Goal: Task Accomplishment & Management: Complete application form

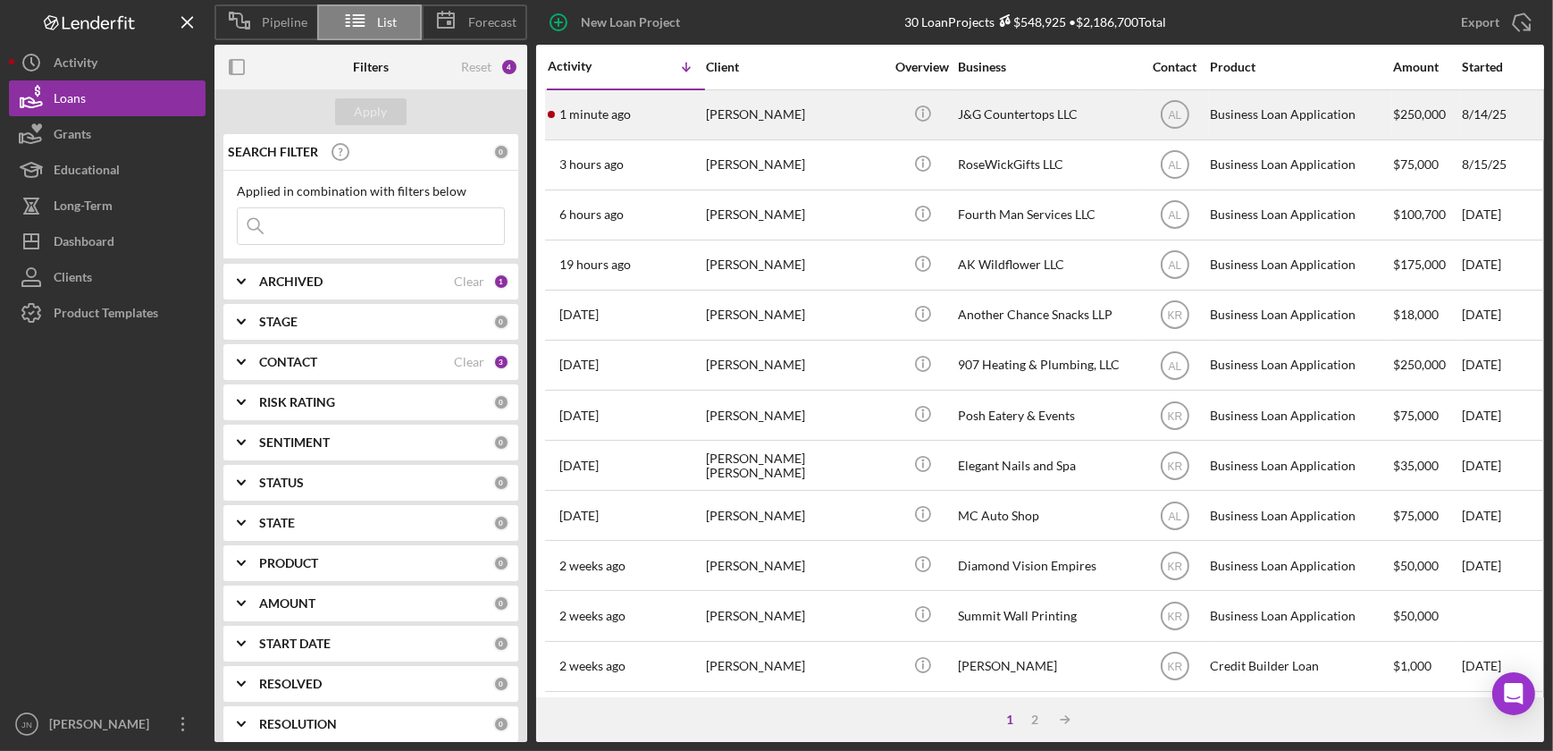
click at [757, 109] on div "[PERSON_NAME]" at bounding box center [795, 114] width 179 height 47
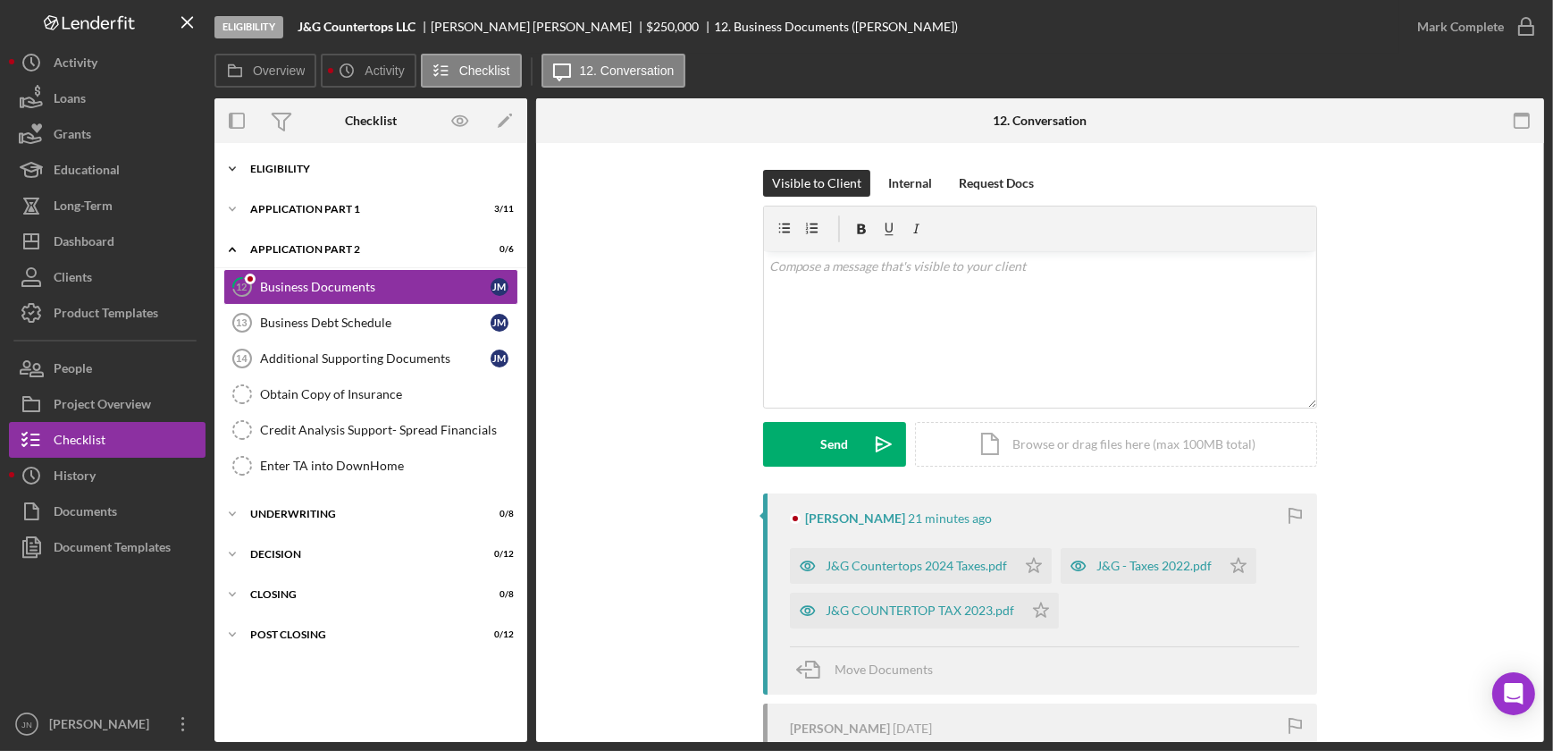
click at [339, 167] on div "Eligibility" at bounding box center [377, 169] width 255 height 11
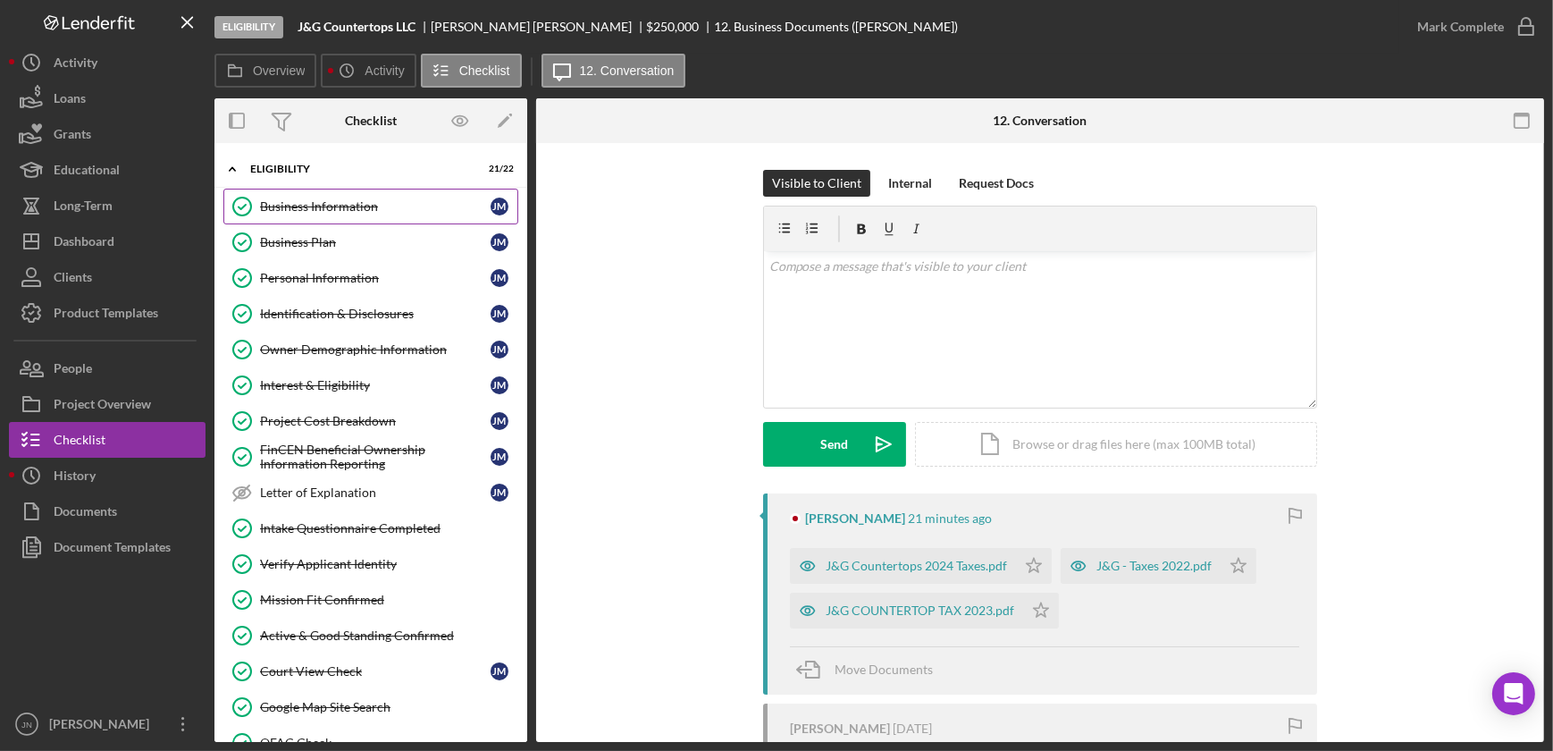
click at [337, 195] on link "Business Information Business Information J M" at bounding box center [370, 207] width 295 height 36
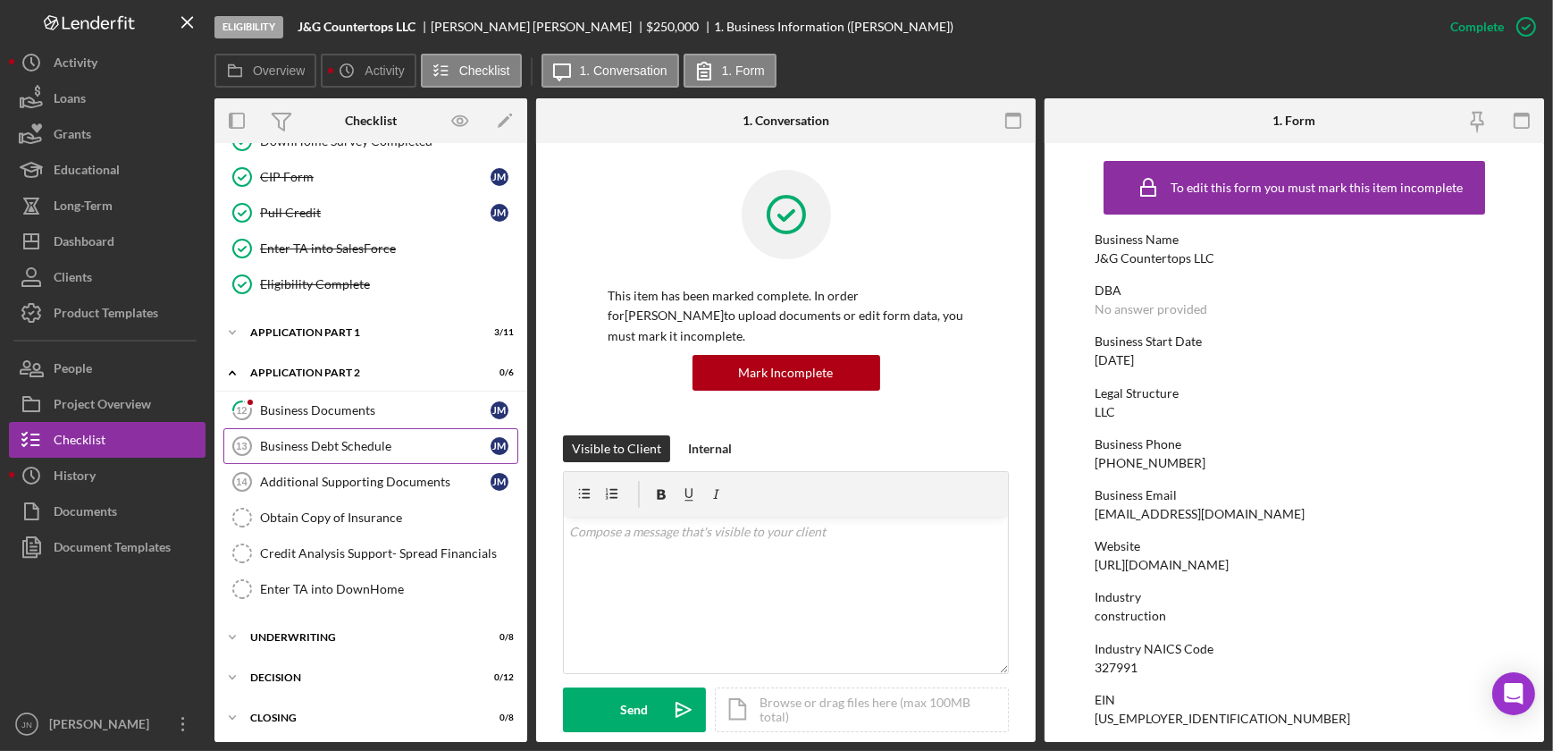
scroll to position [711, 0]
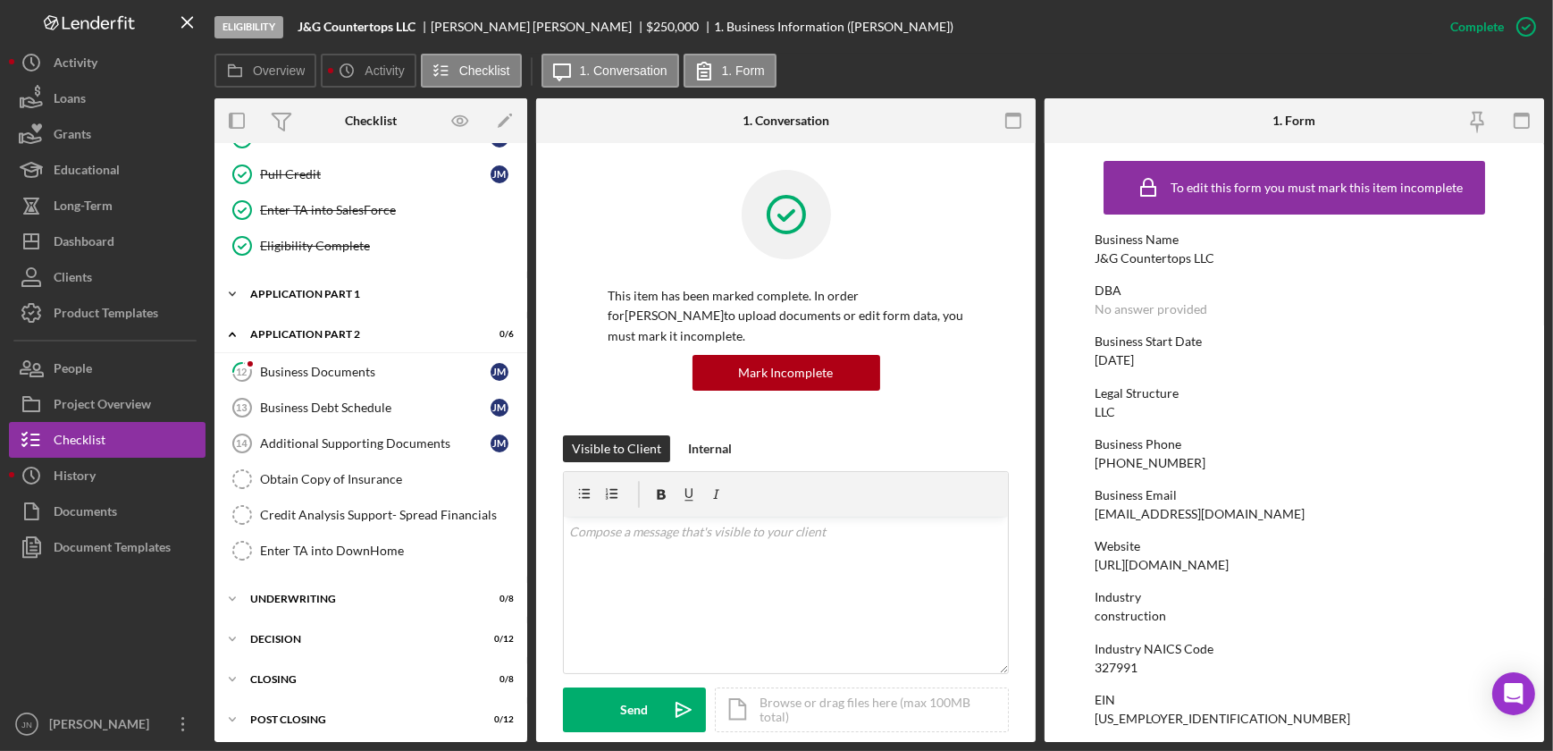
click at [336, 294] on div "Application Part 1" at bounding box center [377, 294] width 255 height 11
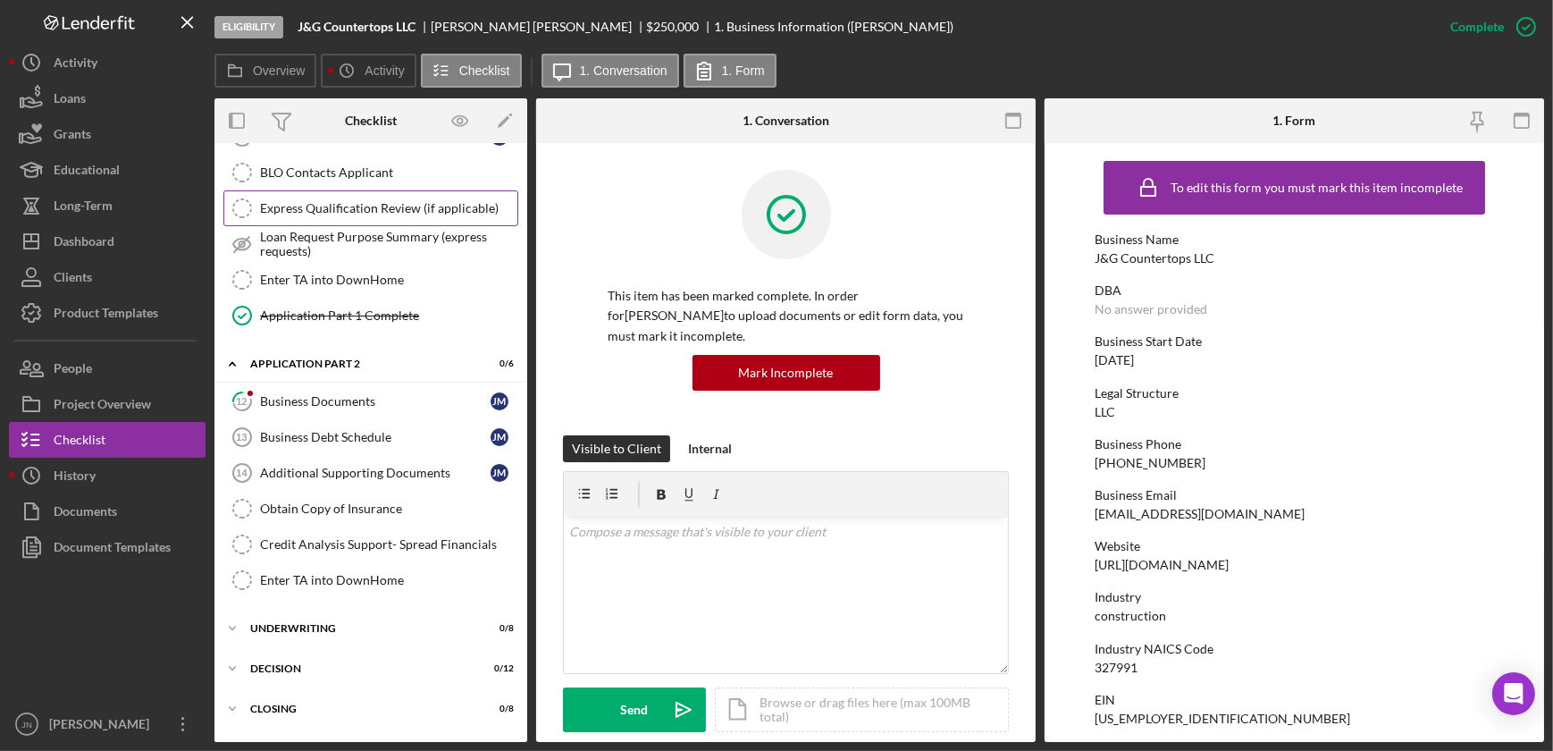
scroll to position [1113, 0]
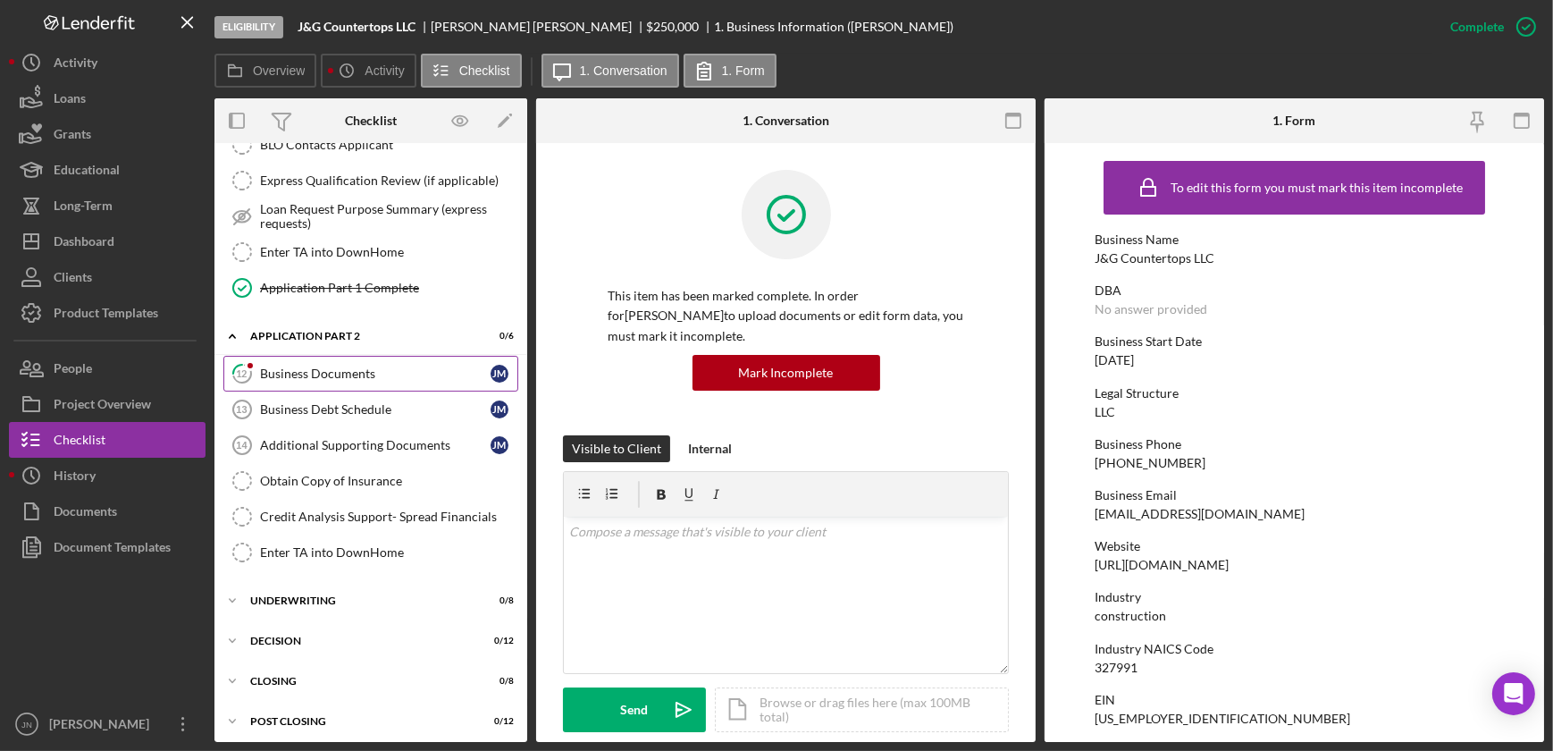
click at [347, 366] on div "Business Documents" at bounding box center [375, 373] width 231 height 14
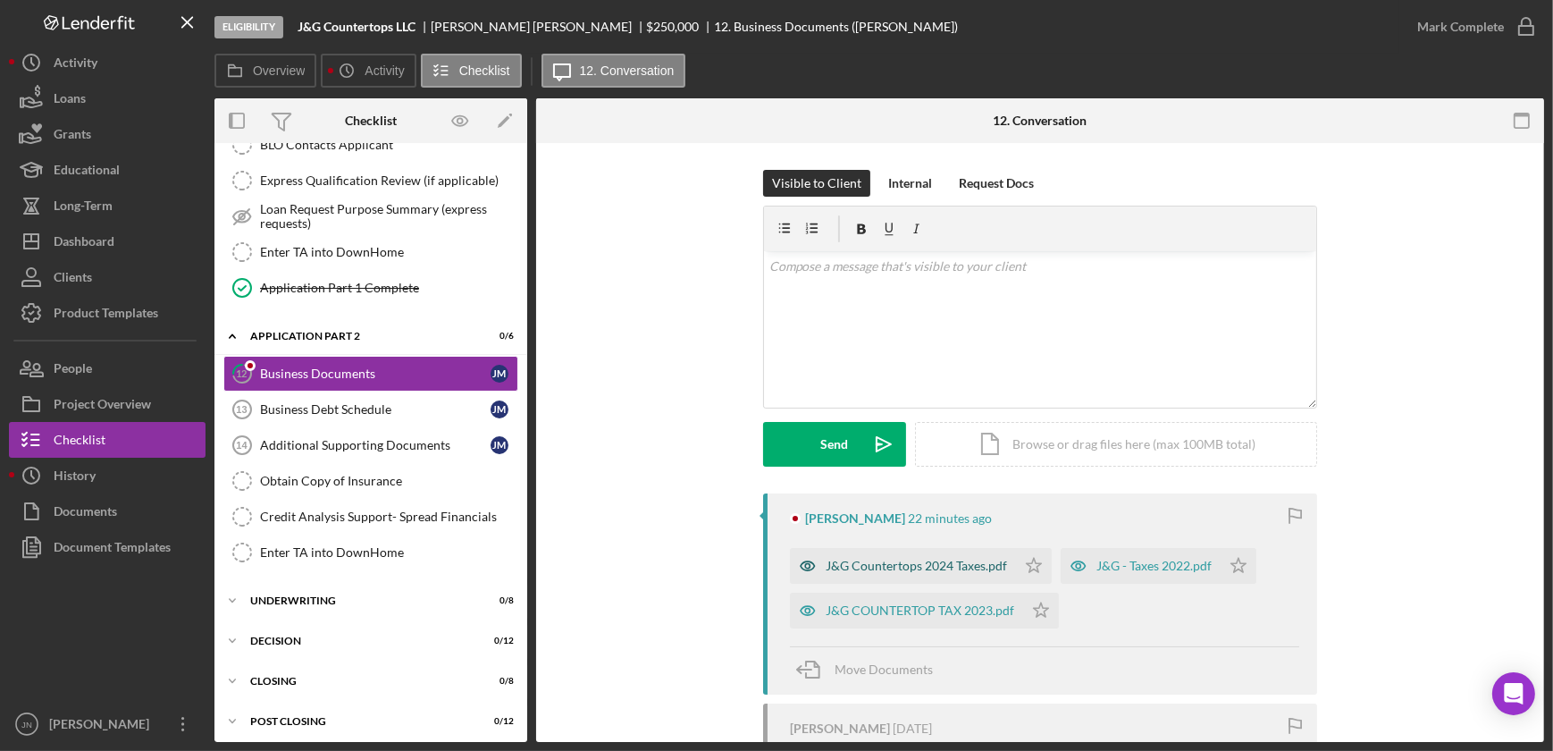
click at [875, 565] on div "J&G Countertops 2024 Taxes.pdf" at bounding box center [916, 566] width 181 height 14
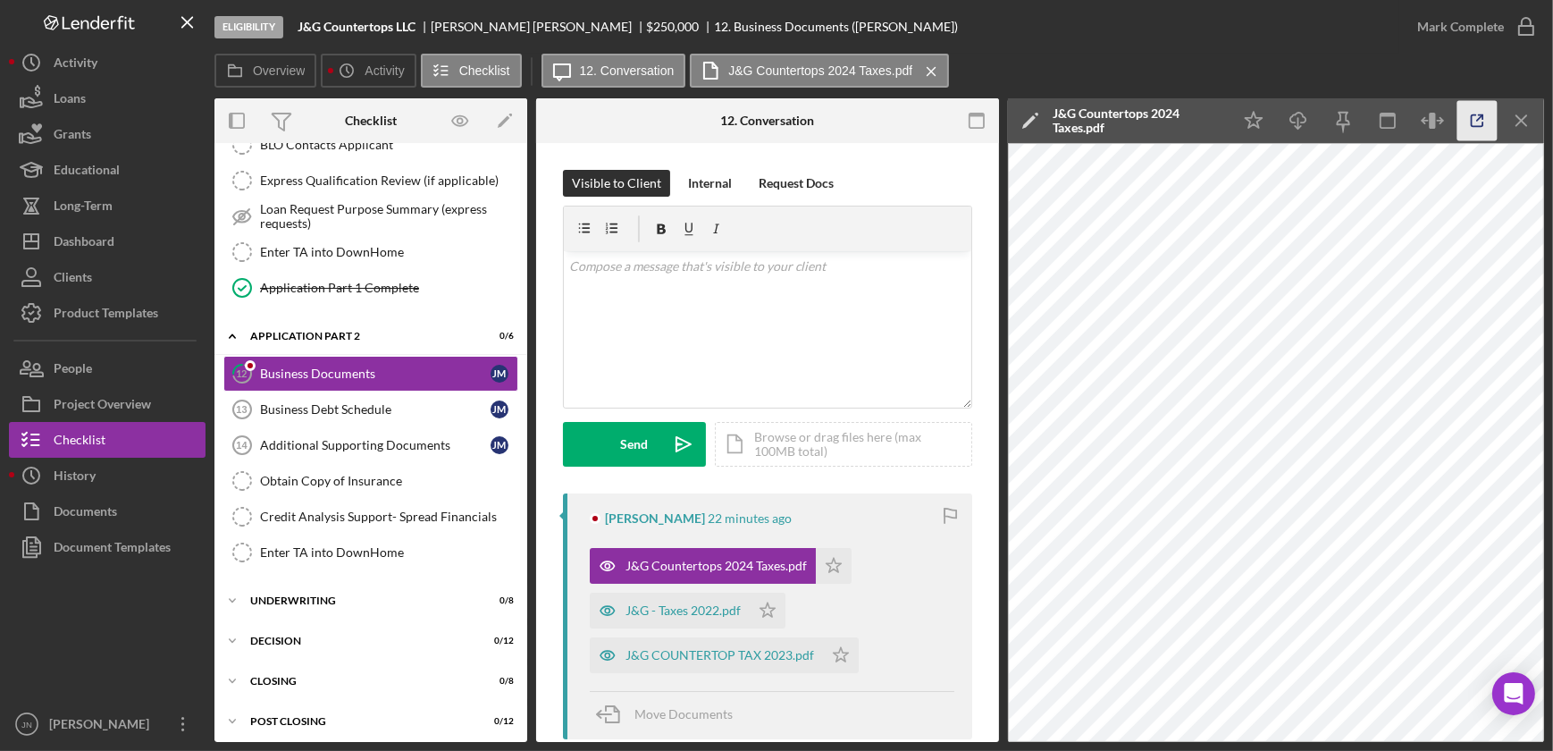
click at [1477, 113] on icon "button" at bounding box center [1478, 121] width 40 height 40
click at [703, 611] on div "J&G - Taxes 2022.pdf" at bounding box center [683, 610] width 115 height 14
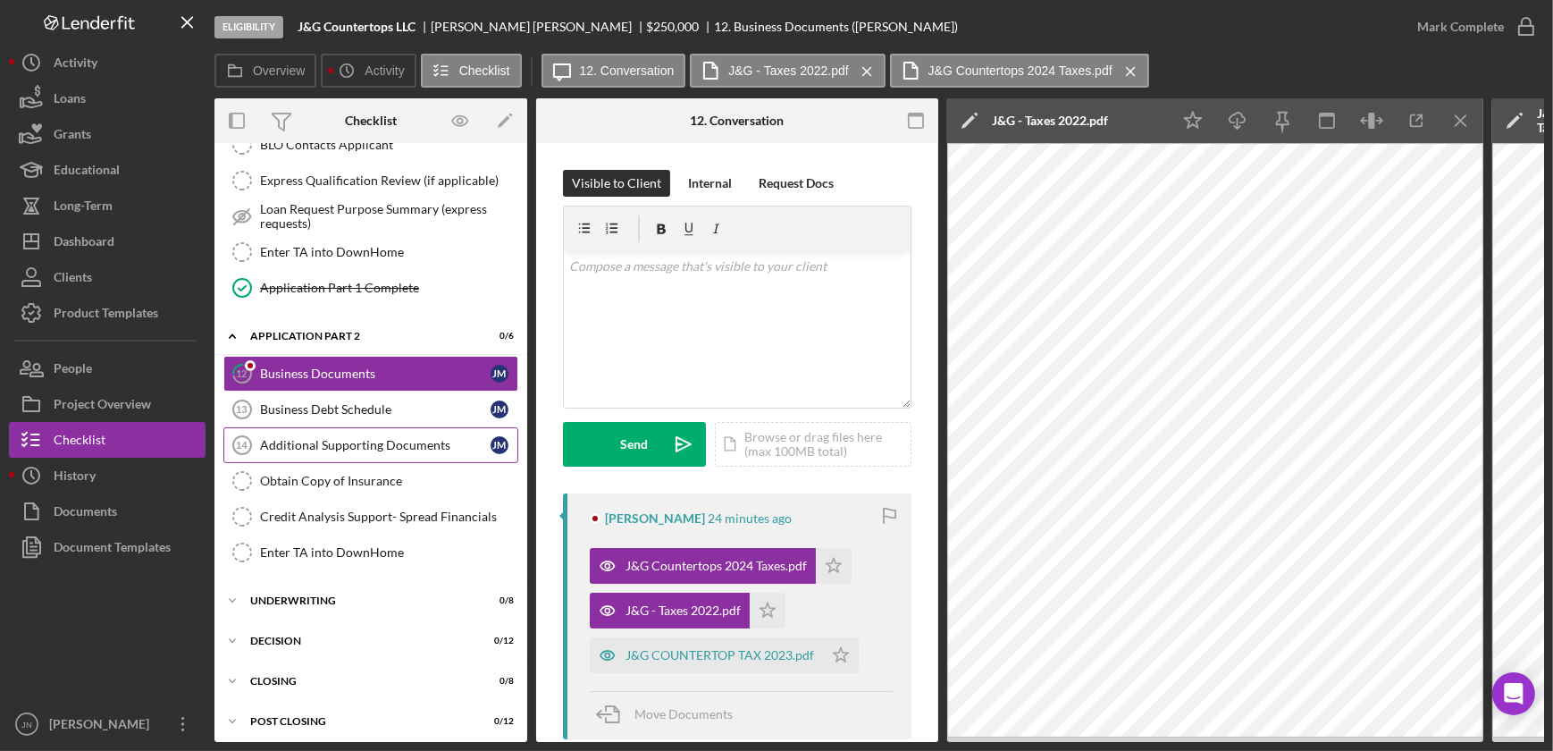
click at [319, 441] on div "Additional Supporting Documents" at bounding box center [375, 445] width 231 height 14
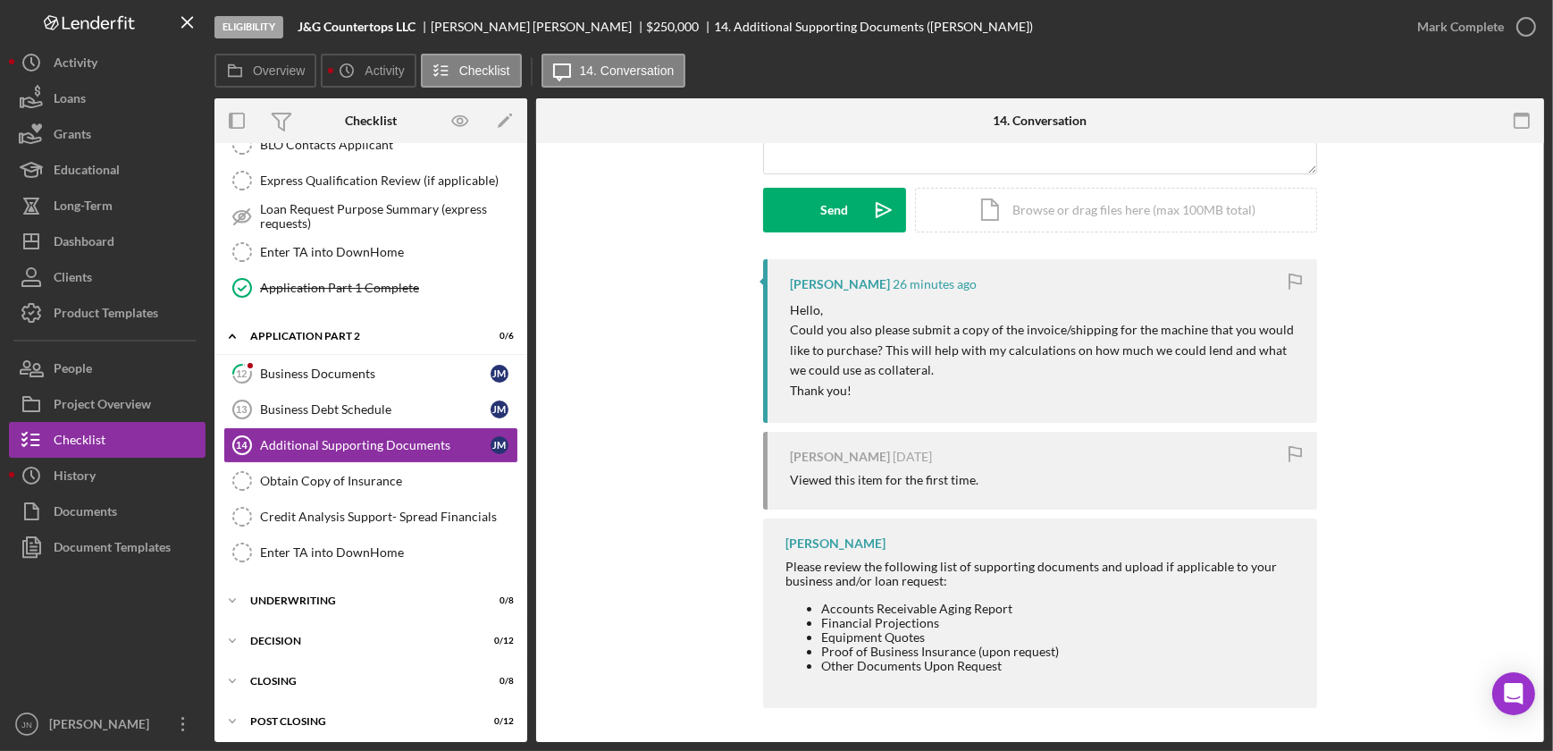
scroll to position [235, 0]
click at [349, 402] on div "Business Debt Schedule" at bounding box center [375, 409] width 231 height 14
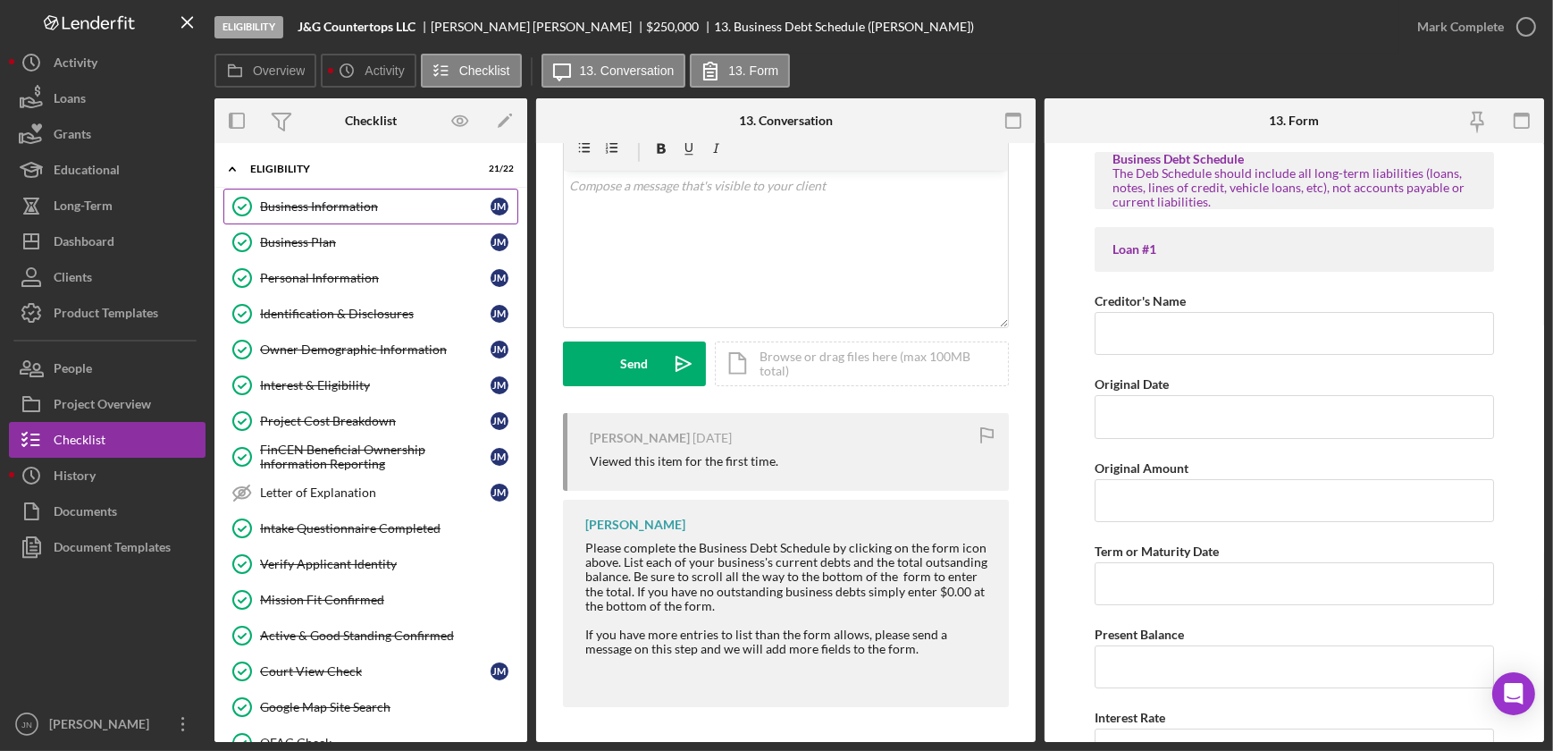
click at [349, 203] on div "Business Information" at bounding box center [375, 206] width 231 height 14
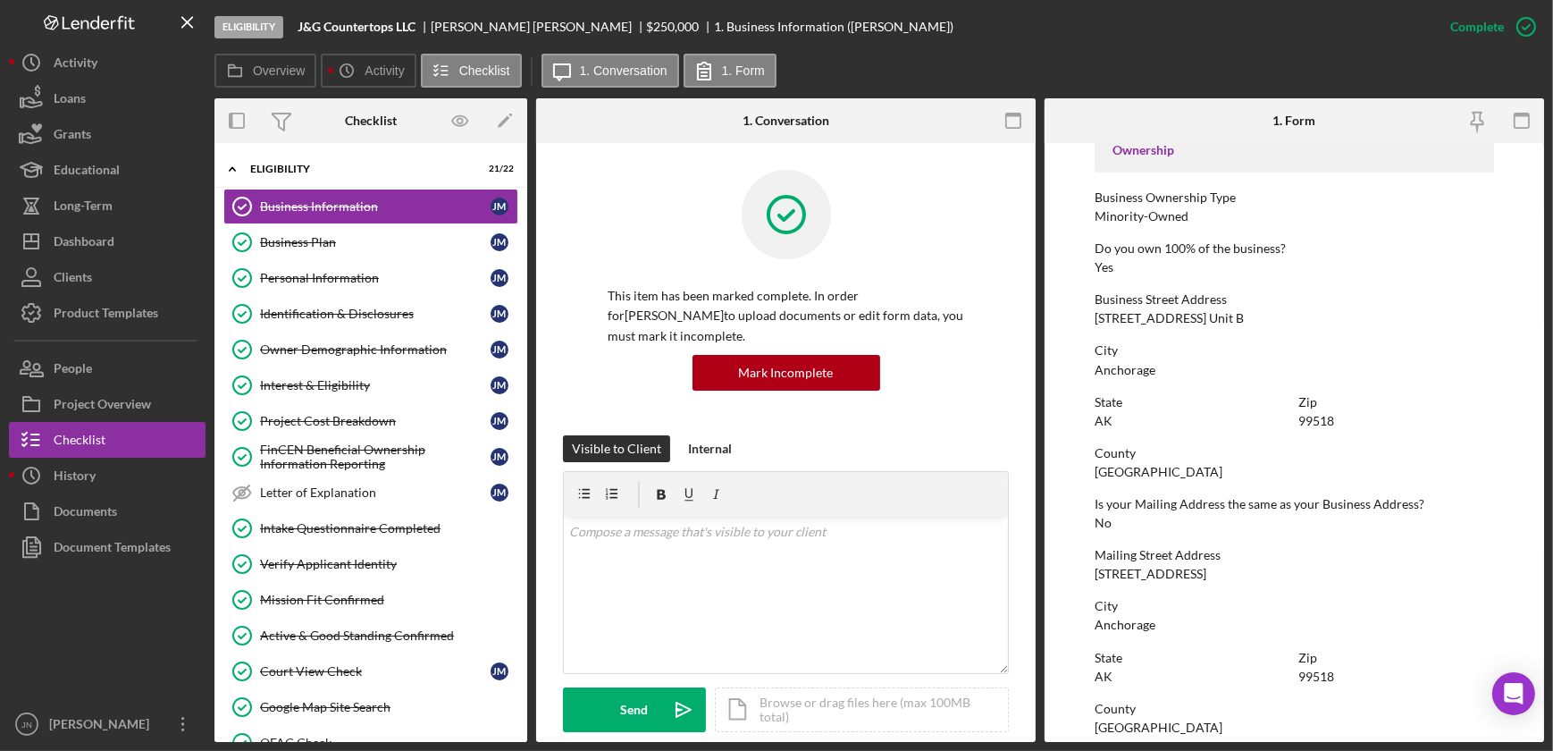
scroll to position [568, 0]
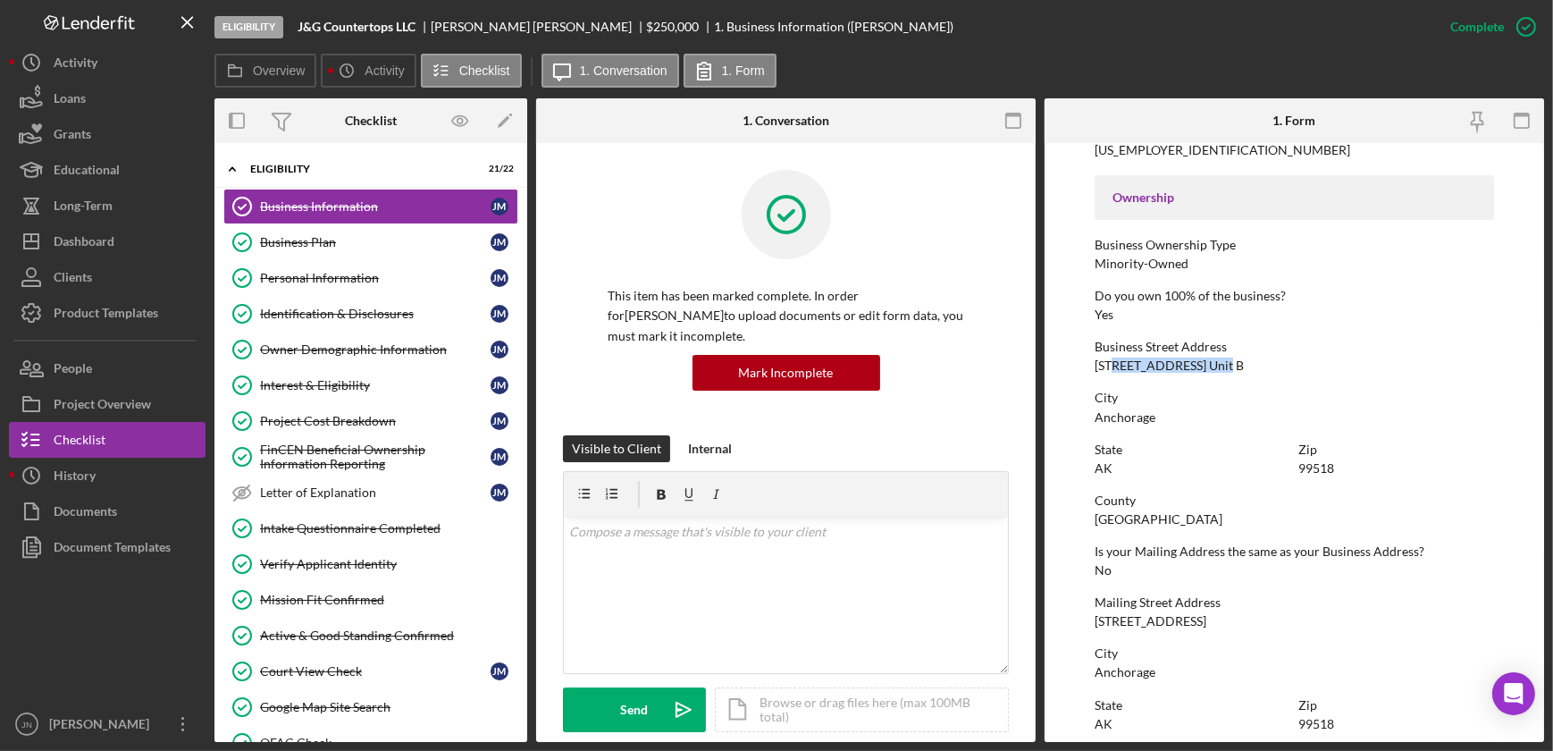
drag, startPoint x: 1212, startPoint y: 365, endPoint x: 1114, endPoint y: 366, distance: 97.4
click at [1114, 366] on div "310 E 76th Ave. Unit B" at bounding box center [1169, 365] width 149 height 14
drag, startPoint x: 1114, startPoint y: 366, endPoint x: 1238, endPoint y: 372, distance: 123.5
click at [1238, 372] on div "Business Street Address 310 E 76th Ave. Unit B" at bounding box center [1294, 356] width 399 height 33
drag, startPoint x: 1179, startPoint y: 364, endPoint x: 1066, endPoint y: 364, distance: 112.6
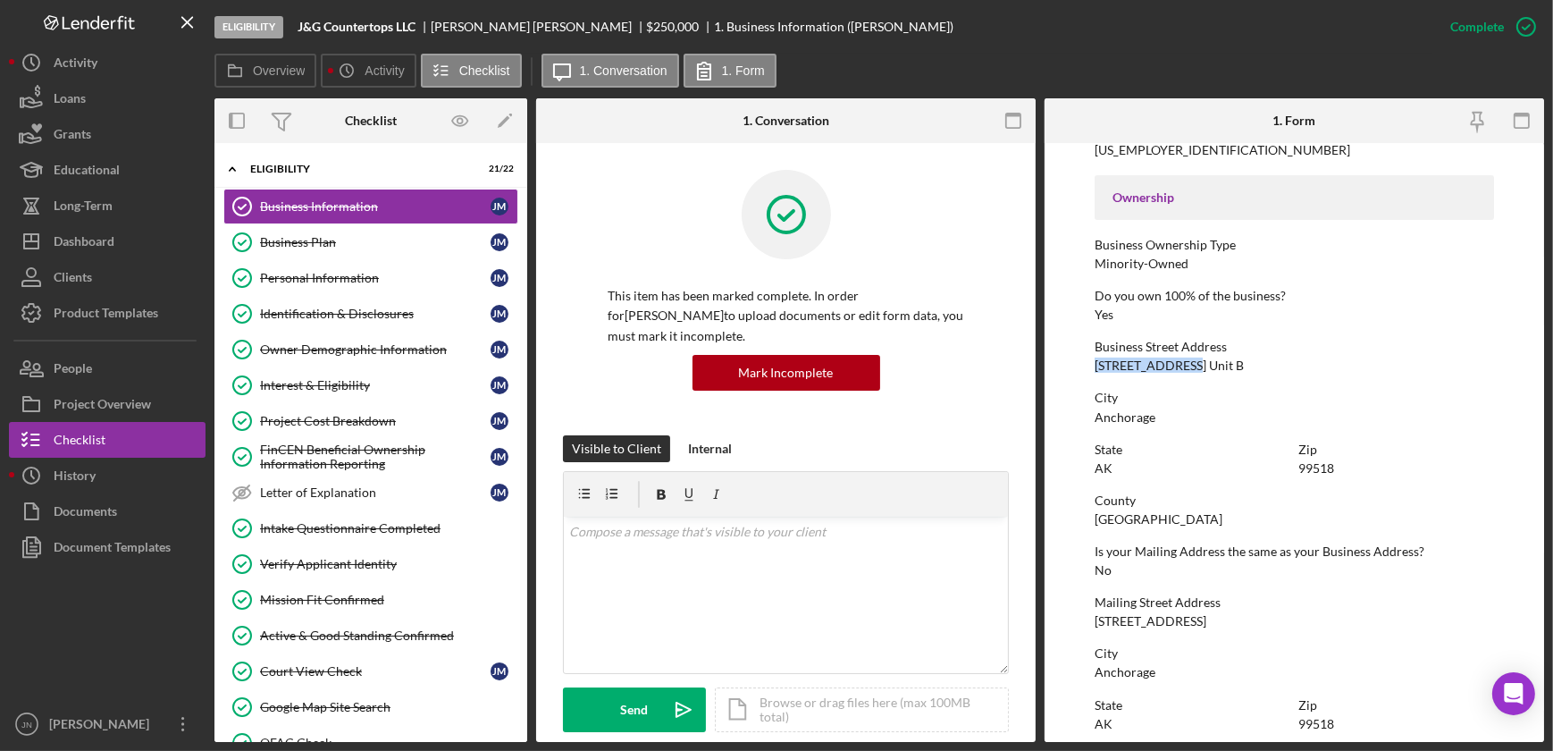
click at [1066, 364] on form "To edit this form you must mark this item incomplete Business Name J&G Countert…" at bounding box center [1295, 442] width 500 height 599
copy div "310 E 76th Ave."
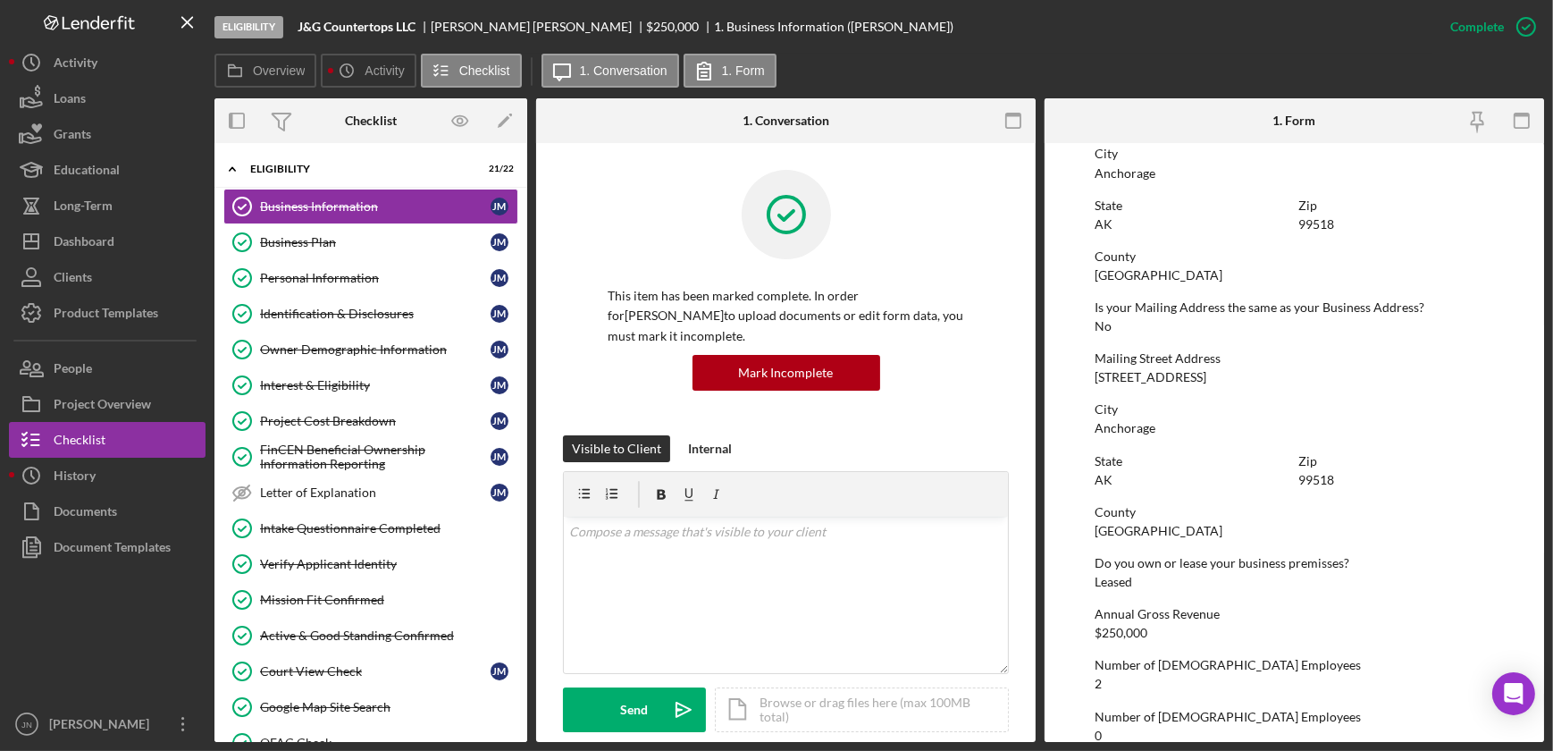
scroll to position [954, 0]
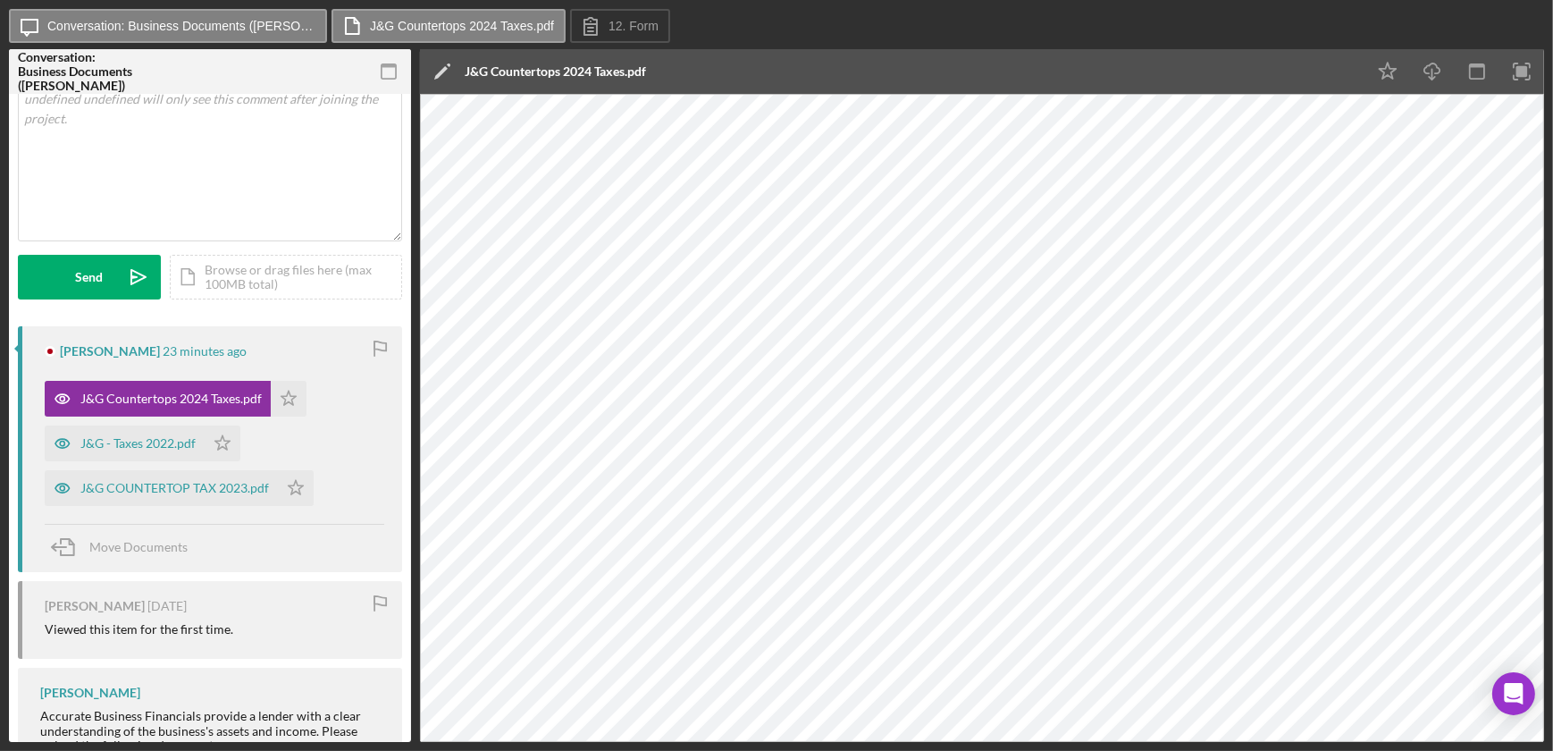
scroll to position [324, 0]
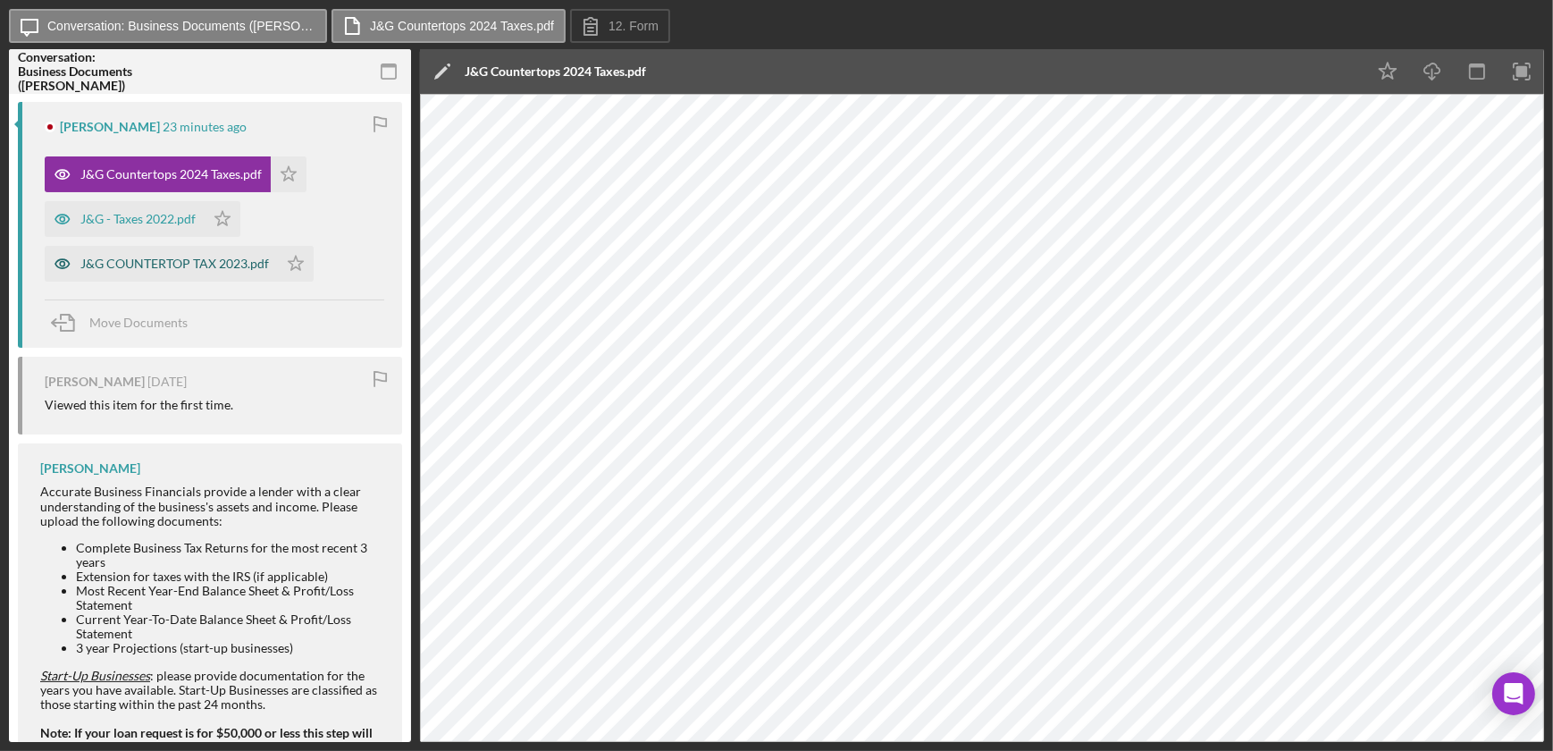
click at [161, 262] on div "J&G COUNTERTOP TAX 2023.pdf" at bounding box center [174, 264] width 189 height 14
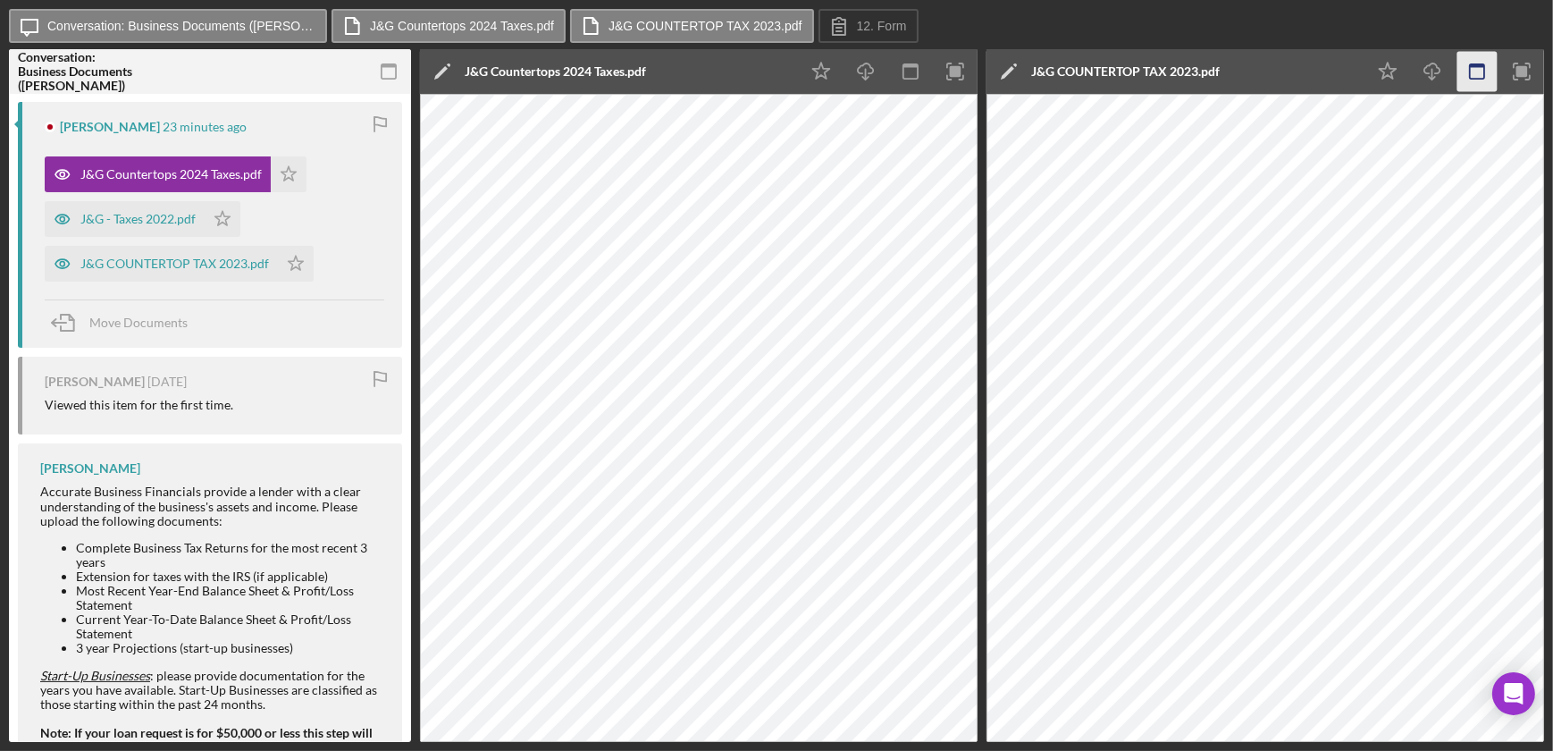
click at [1484, 71] on rect "button" at bounding box center [1477, 71] width 14 height 14
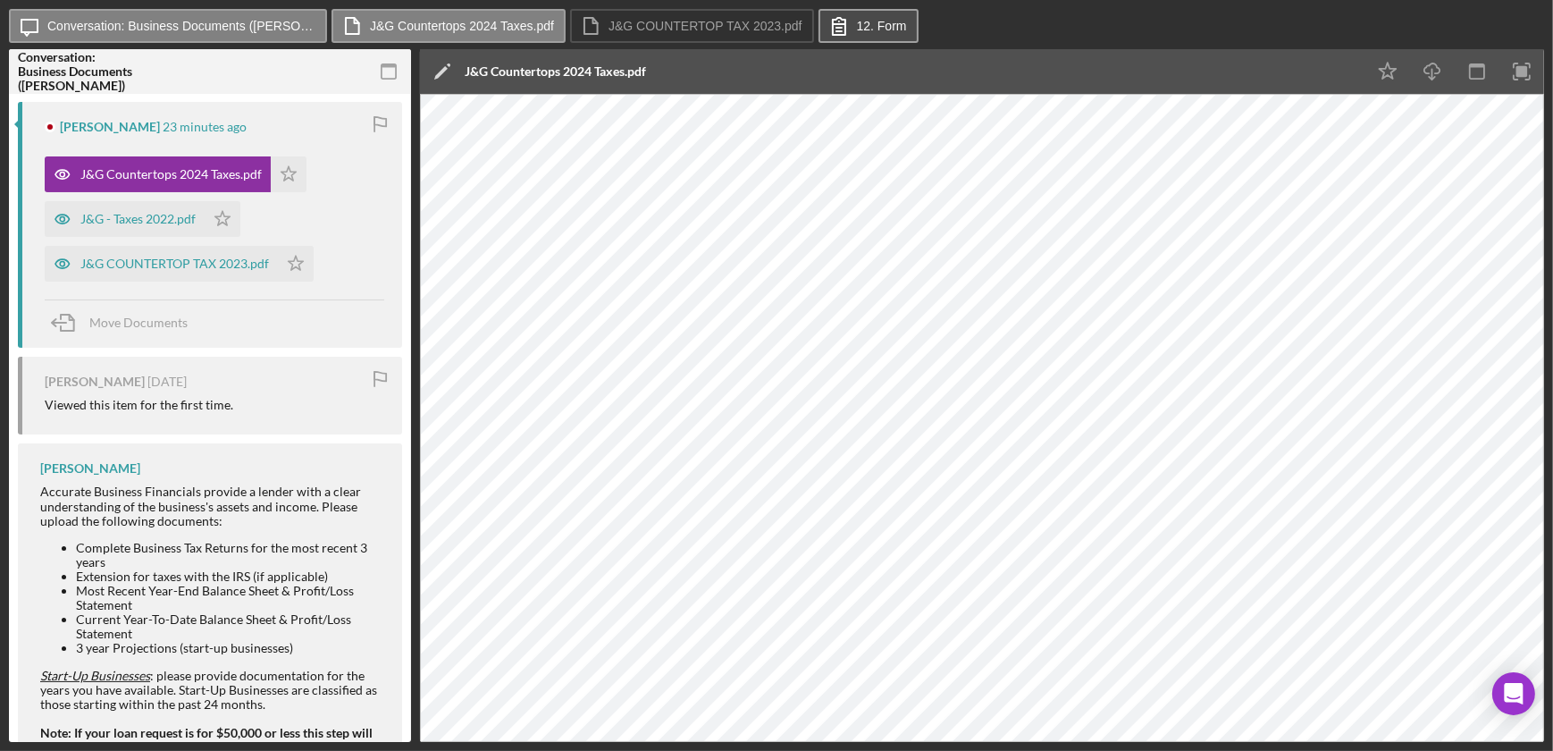
click at [862, 17] on button "12. Form" at bounding box center [869, 26] width 100 height 34
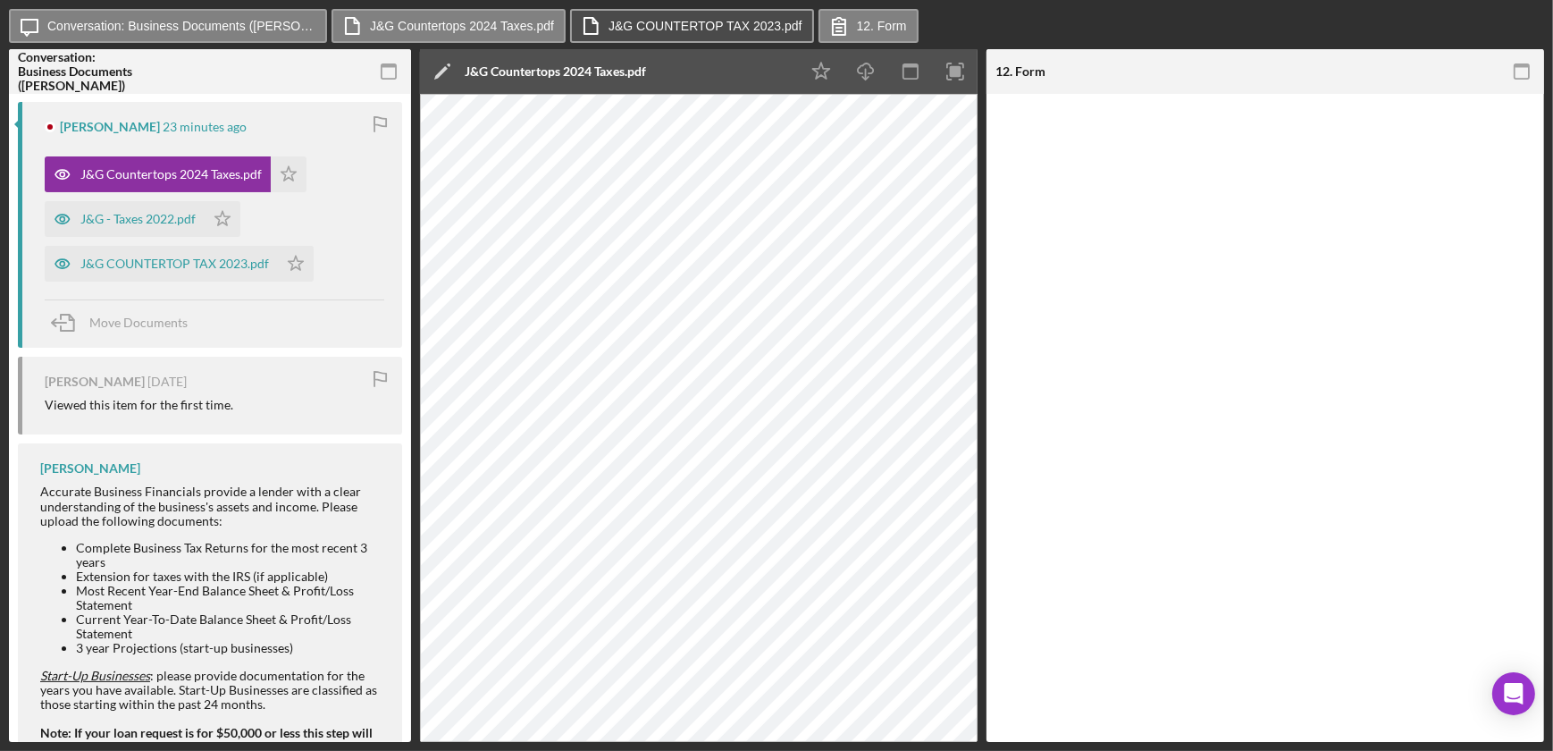
click at [737, 19] on label "J&G COUNTERTOP TAX 2023.pdf" at bounding box center [706, 26] width 194 height 14
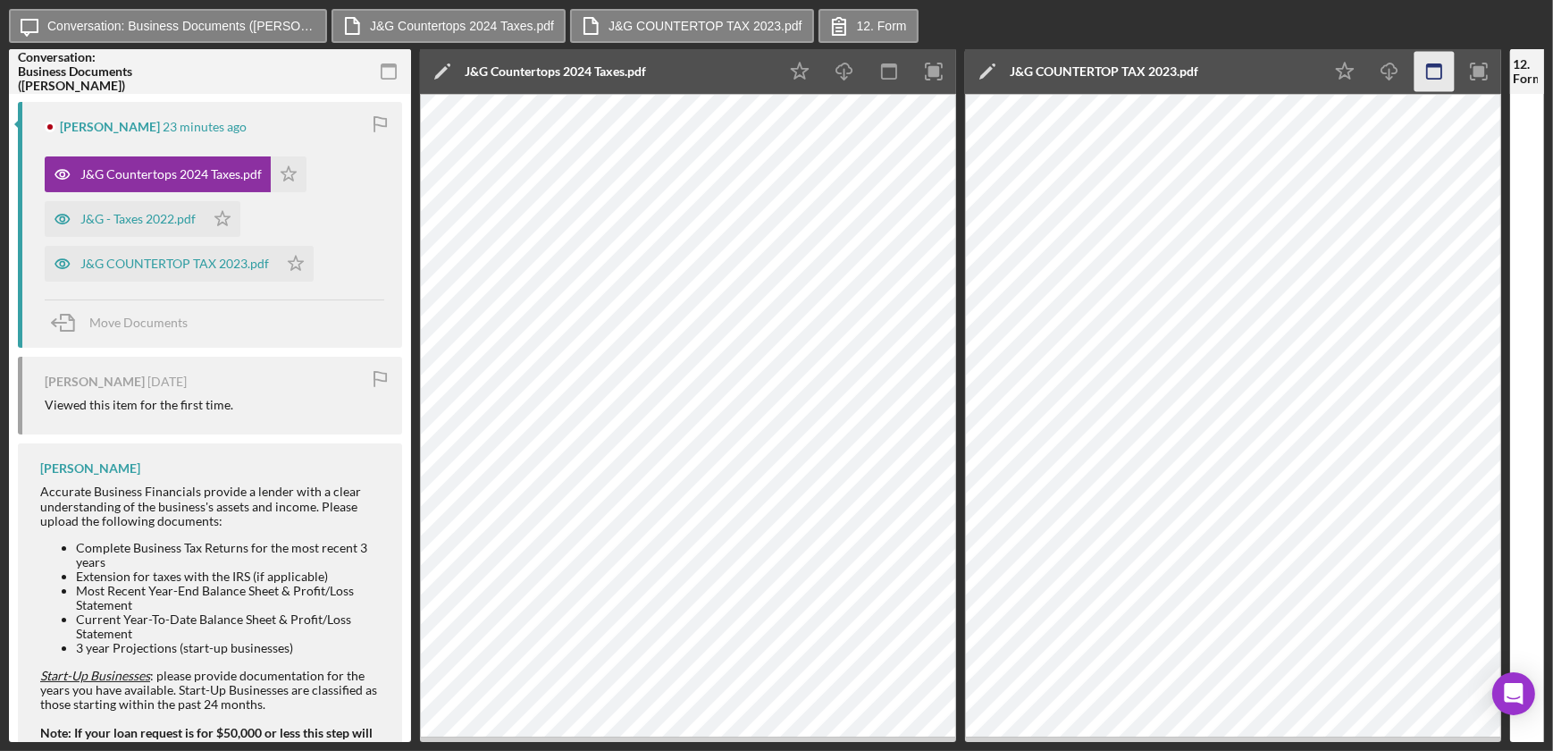
click at [1434, 71] on icon "button" at bounding box center [1435, 72] width 40 height 40
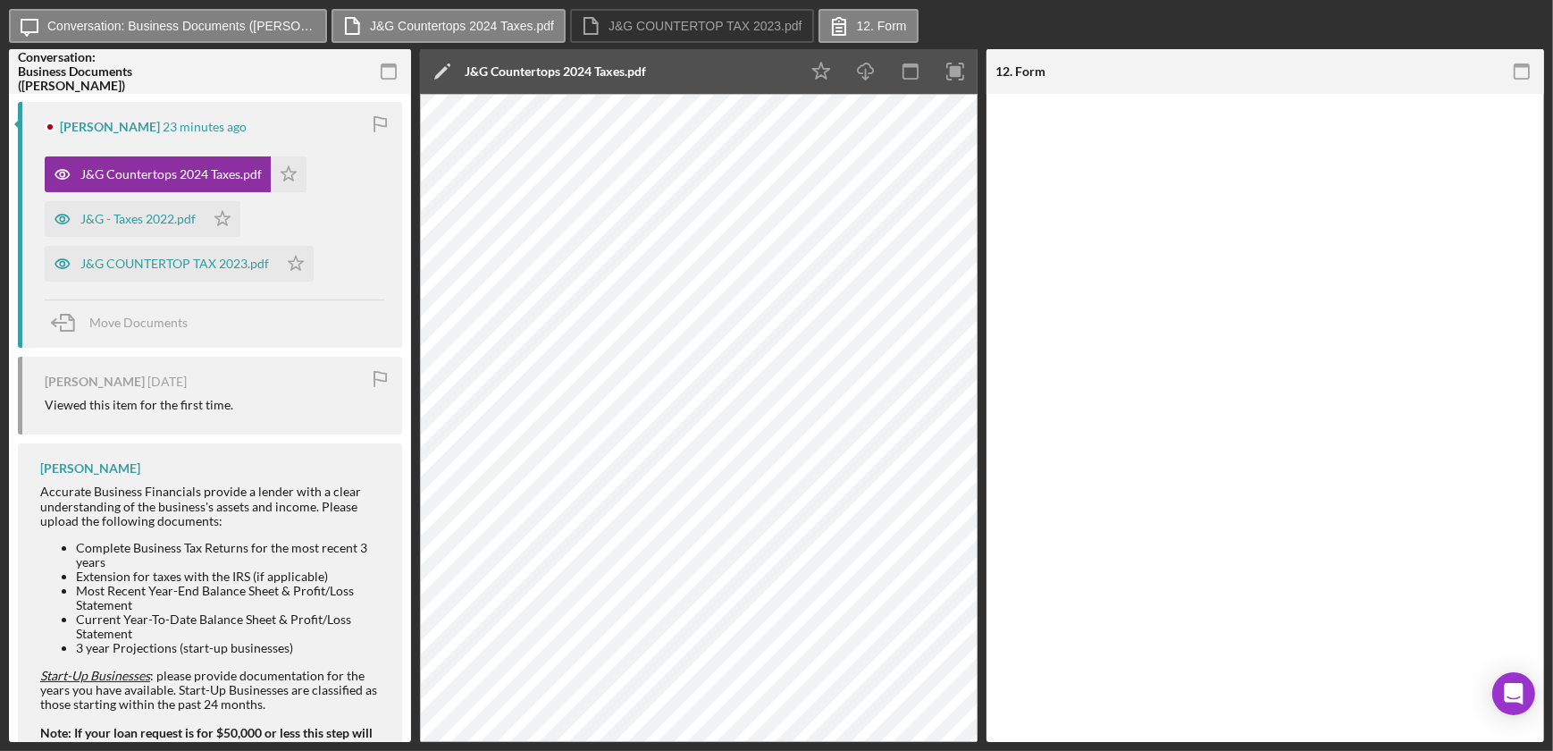
click at [1434, 71] on div at bounding box center [1451, 71] width 186 height 45
click at [618, 11] on button "J&G COUNTERTOP TAX 2023.pdf" at bounding box center [692, 26] width 244 height 34
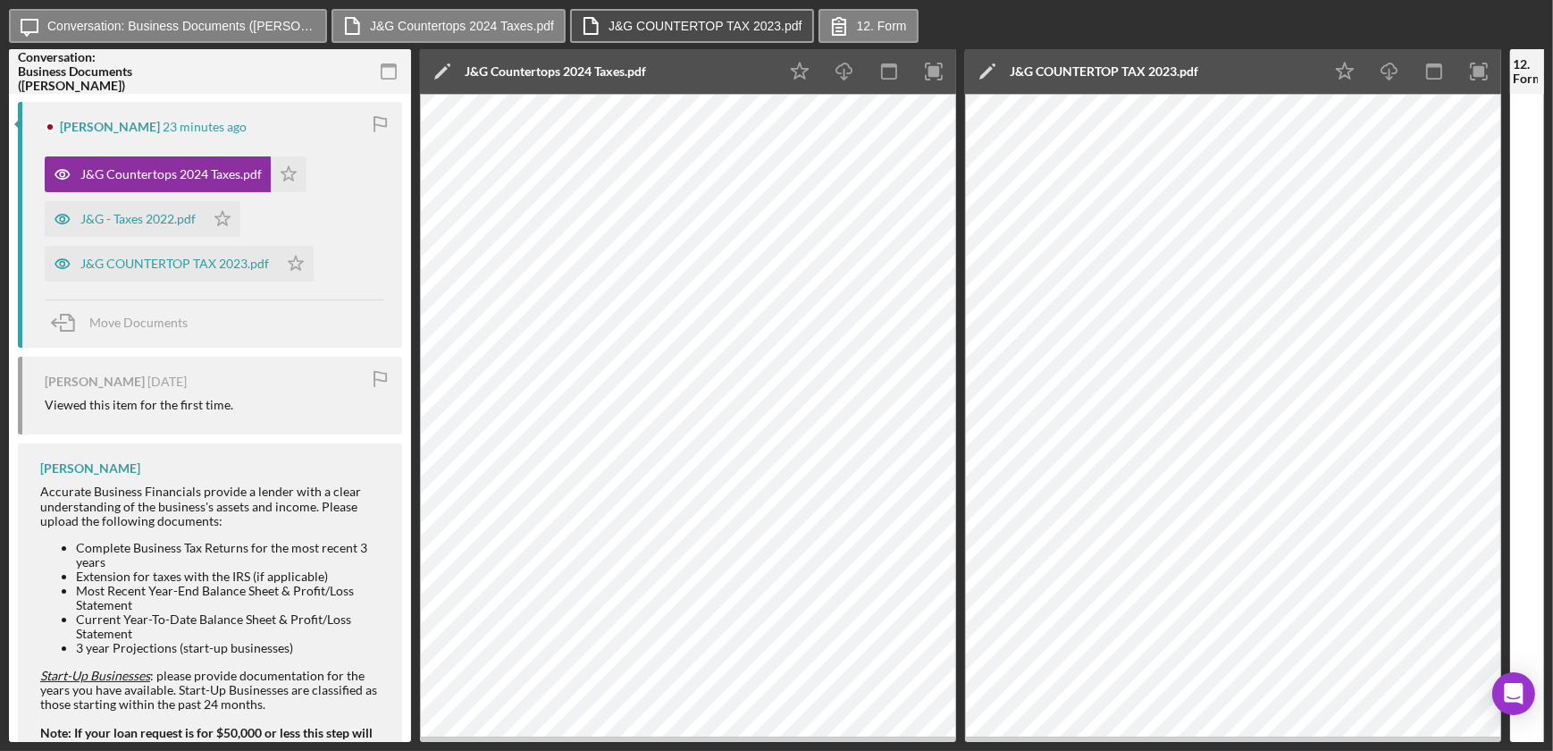
click at [654, 29] on label "J&G COUNTERTOP TAX 2023.pdf" at bounding box center [706, 26] width 194 height 14
click at [1488, 71] on icon "button" at bounding box center [1479, 72] width 40 height 40
